Goal: Task Accomplishment & Management: Use online tool/utility

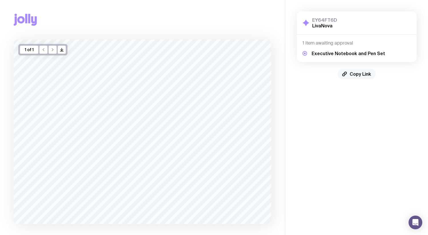
click at [351, 74] on span "Copy Link" at bounding box center [359, 74] width 21 height 6
click at [363, 75] on span "Copy Link" at bounding box center [359, 74] width 21 height 6
